Goal: Find specific page/section: Find specific page/section

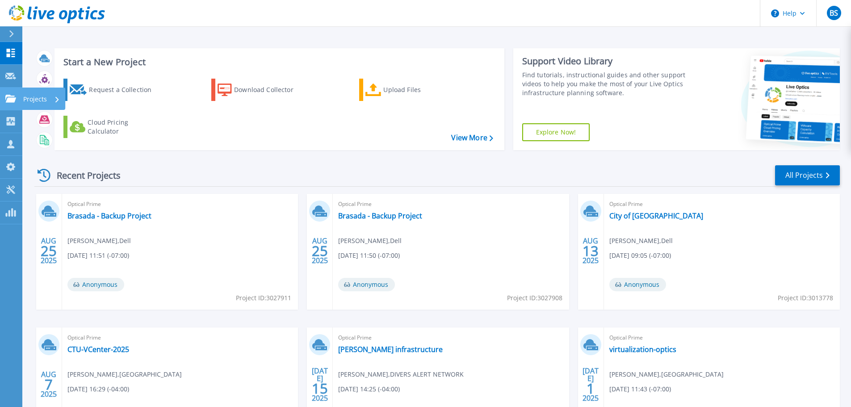
click at [36, 101] on p "Projects" at bounding box center [35, 99] width 24 height 23
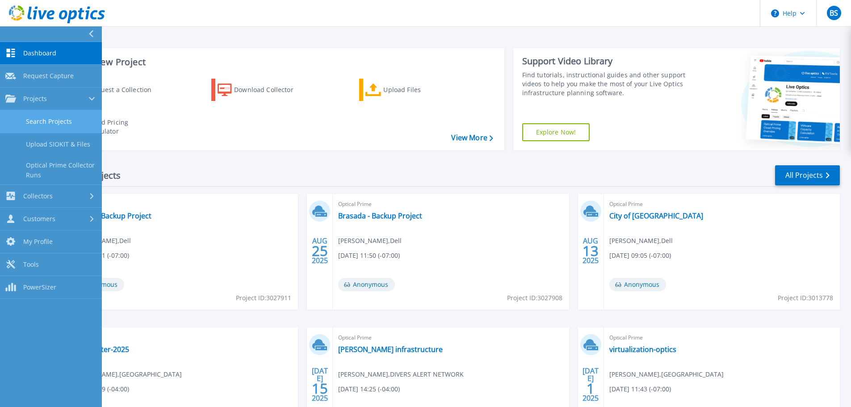
click at [61, 122] on link "Search Projects" at bounding box center [51, 121] width 102 height 23
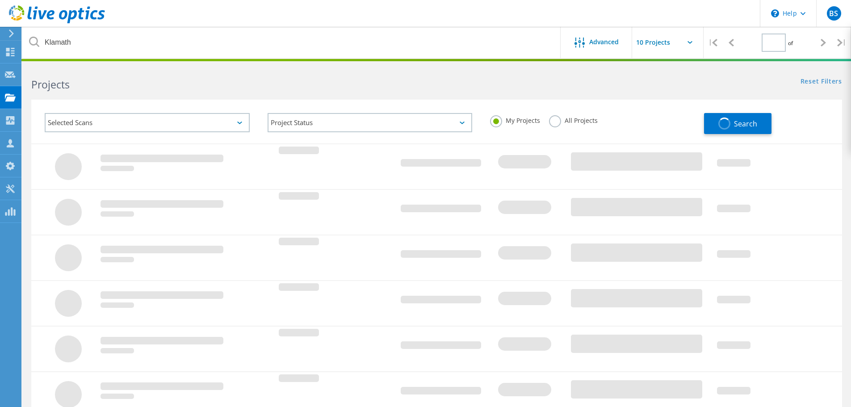
type input "1"
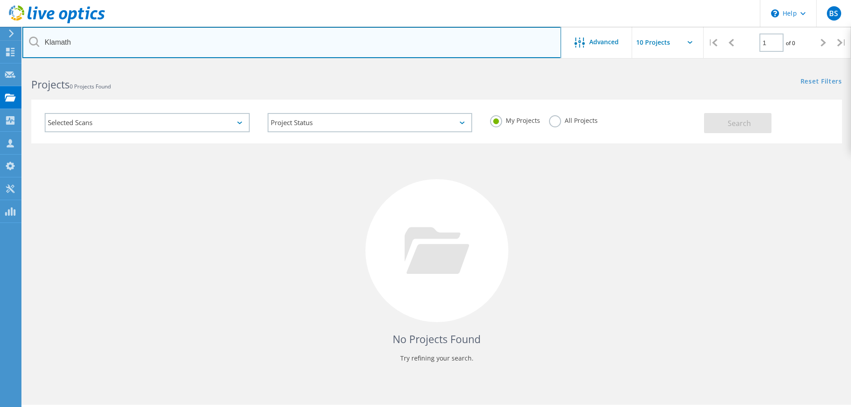
drag, startPoint x: 24, startPoint y: 46, endPoint x: -1, endPoint y: 47, distance: 25.0
click at [0, 47] on html "\n Help Explore Helpful Articles Contact Support BS Partner Team Member [PERSON…" at bounding box center [425, 216] width 851 height 432
type input "Asotin"
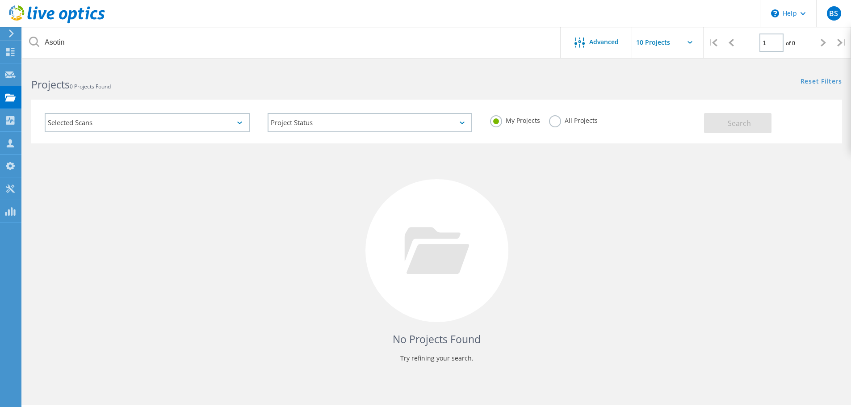
click at [553, 122] on label "All Projects" at bounding box center [573, 119] width 49 height 8
click at [0, 0] on input "All Projects" at bounding box center [0, 0] width 0 height 0
click at [723, 120] on button "Search" at bounding box center [737, 123] width 67 height 20
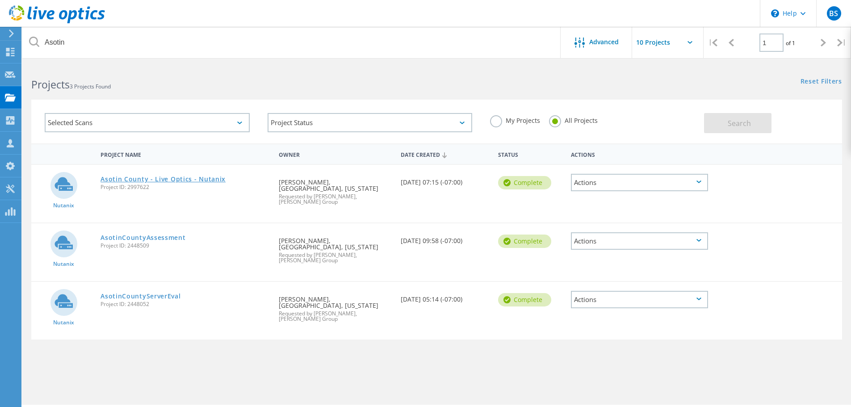
click at [202, 180] on link "Asotin County - Live Optics - Nutanix" at bounding box center [163, 179] width 125 height 6
